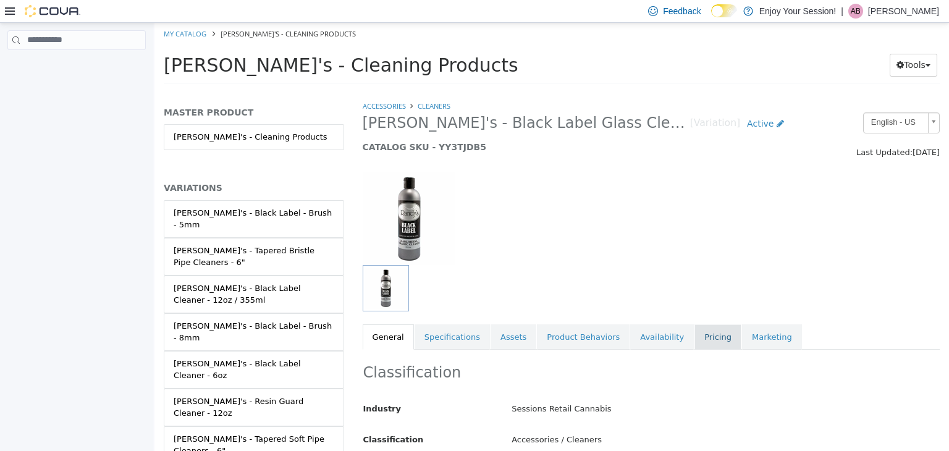
click at [695, 332] on link "Pricing" at bounding box center [718, 337] width 47 height 26
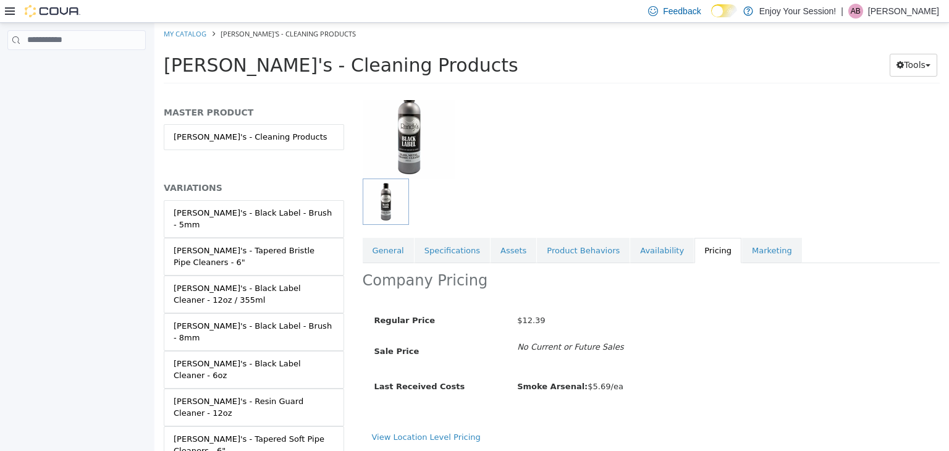
scroll to position [87, 0]
click at [636, 373] on div "Regular Price $12.39 Sale Price No Current or Future Sales Last Received Costs …" at bounding box center [651, 357] width 559 height 121
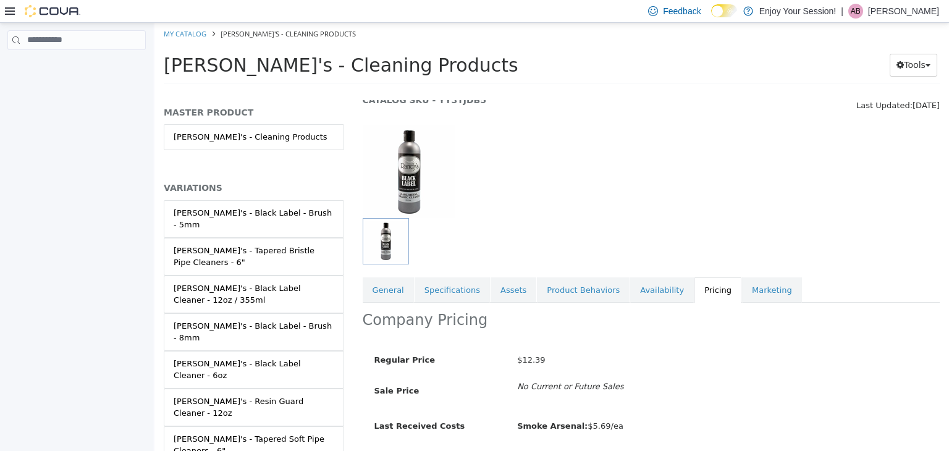
scroll to position [26, 0]
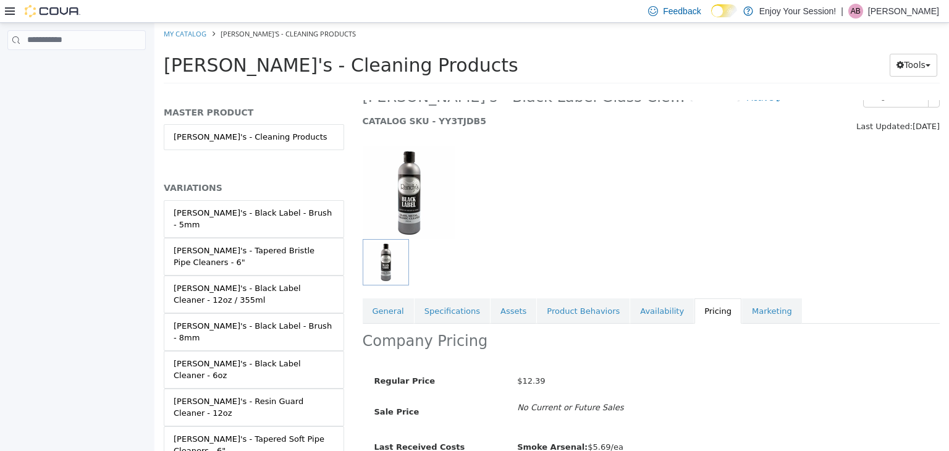
drag, startPoint x: 421, startPoint y: 199, endPoint x: 520, endPoint y: 171, distance: 102.3
click at [520, 171] on div at bounding box center [452, 192] width 198 height 93
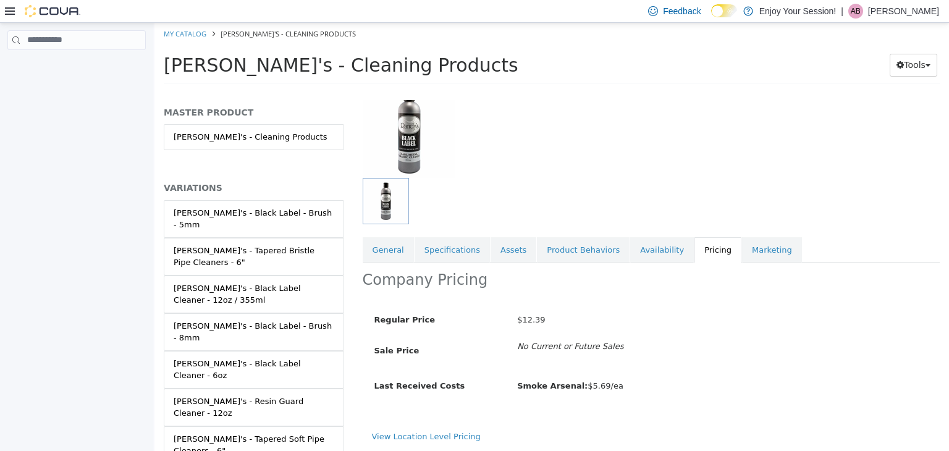
scroll to position [0, 0]
